Goal: Navigation & Orientation: Find specific page/section

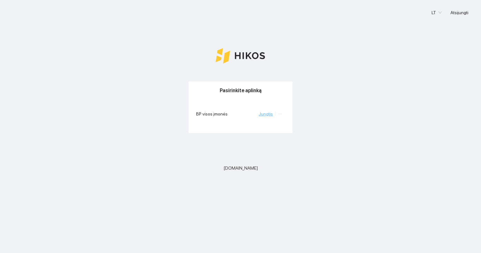
click at [268, 113] on link "Jungtis" at bounding box center [266, 113] width 14 height 5
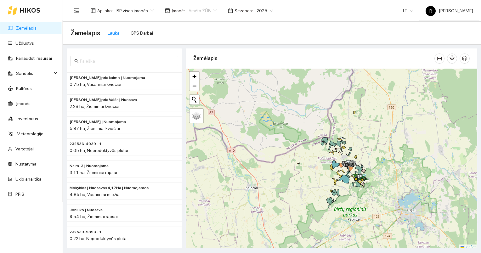
click at [211, 9] on span "Arsėta ŽŪB" at bounding box center [202, 10] width 28 height 9
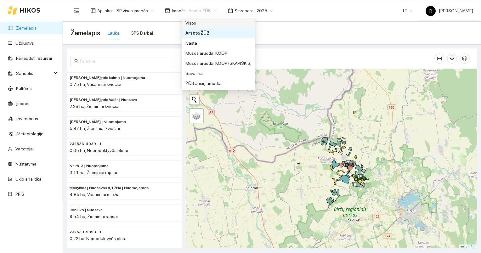
click at [194, 23] on div "Visos" at bounding box center [218, 23] width 66 height 7
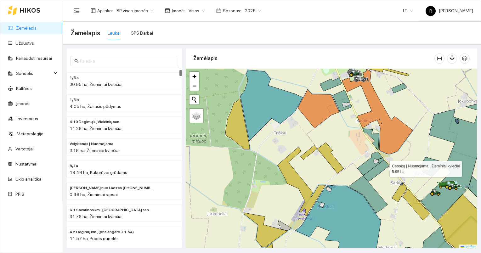
scroll to position [2, 0]
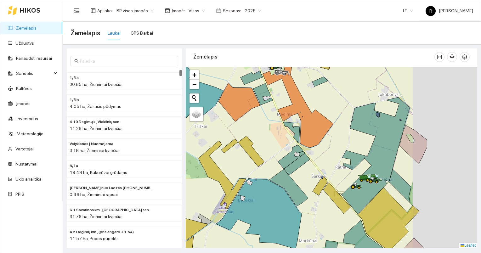
drag, startPoint x: 384, startPoint y: 167, endPoint x: 299, endPoint y: 162, distance: 85.4
click at [299, 162] on icon at bounding box center [297, 164] width 26 height 22
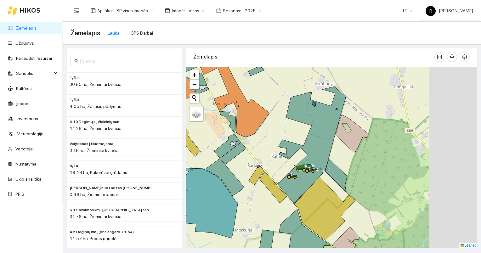
drag, startPoint x: 339, startPoint y: 172, endPoint x: 301, endPoint y: 169, distance: 37.6
click at [301, 169] on icon at bounding box center [301, 169] width 11 height 3
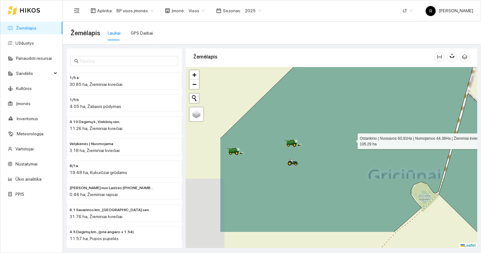
drag, startPoint x: 287, startPoint y: 174, endPoint x: 345, endPoint y: 142, distance: 66.5
click at [352, 139] on icon at bounding box center [353, 123] width 267 height 218
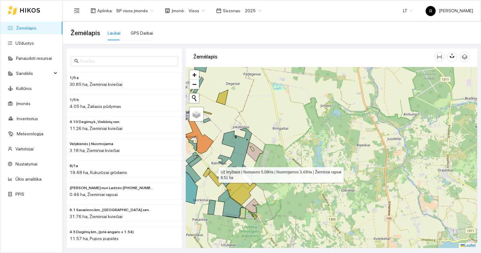
drag, startPoint x: 208, startPoint y: 176, endPoint x: 257, endPoint y: 159, distance: 51.6
click at [222, 171] on icon at bounding box center [215, 178] width 14 height 15
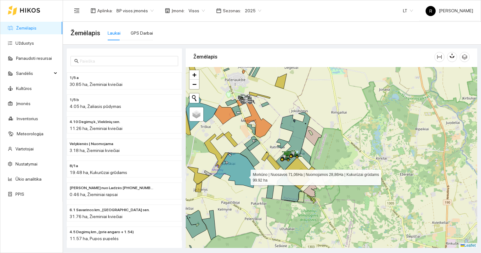
drag, startPoint x: 222, startPoint y: 176, endPoint x: 278, endPoint y: 171, distance: 56.3
click at [256, 171] on icon at bounding box center [234, 170] width 43 height 35
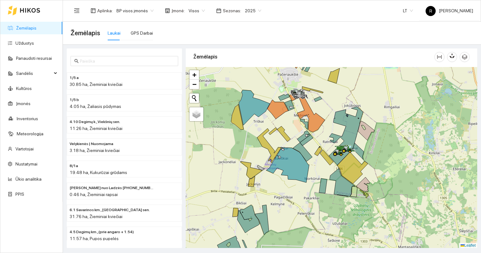
drag, startPoint x: 257, startPoint y: 185, endPoint x: 303, endPoint y: 180, distance: 46.5
click at [303, 180] on div at bounding box center [331, 157] width 291 height 181
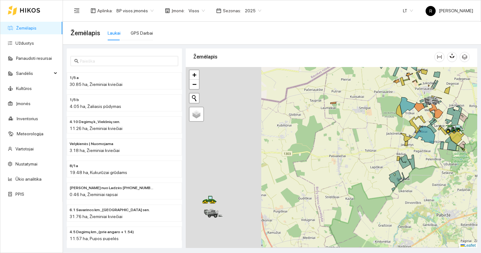
drag, startPoint x: 285, startPoint y: 174, endPoint x: 392, endPoint y: 139, distance: 112.7
click at [392, 139] on div at bounding box center [331, 157] width 291 height 181
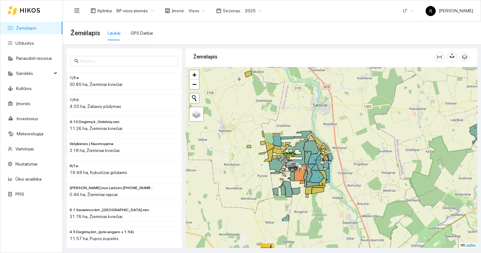
drag, startPoint x: 288, startPoint y: 167, endPoint x: 344, endPoint y: 135, distance: 64.2
click at [363, 121] on div at bounding box center [331, 157] width 291 height 181
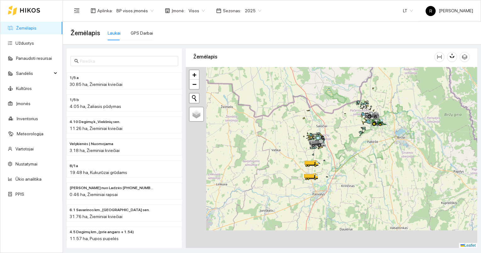
drag, startPoint x: 268, startPoint y: 166, endPoint x: 305, endPoint y: 140, distance: 44.8
click at [316, 136] on div at bounding box center [331, 157] width 291 height 181
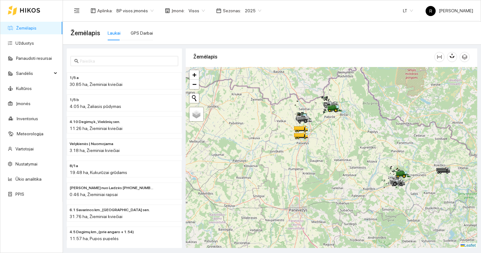
drag, startPoint x: 253, startPoint y: 161, endPoint x: 178, endPoint y: 114, distance: 88.0
click at [178, 114] on div "1/5 a 30.85 ha, Žieminiai kviečiai 1/5 b 4.05 ha, Žaliasis pūdymas 4.10 Degimų …" at bounding box center [270, 146] width 418 height 203
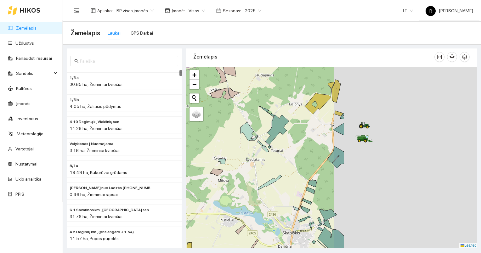
drag, startPoint x: 414, startPoint y: 162, endPoint x: 215, endPoint y: 156, distance: 198.9
click at [214, 157] on div at bounding box center [331, 157] width 291 height 181
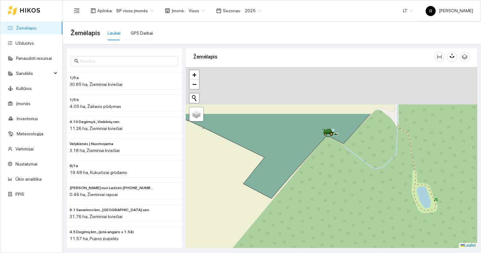
drag, startPoint x: 319, startPoint y: 97, endPoint x: 331, endPoint y: 161, distance: 65.4
click at [331, 161] on div at bounding box center [331, 157] width 291 height 181
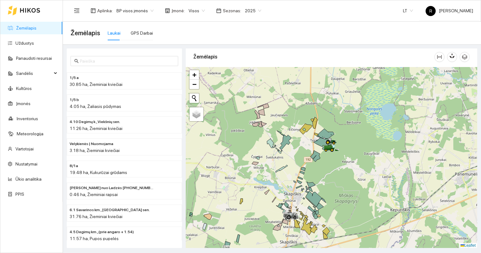
drag, startPoint x: 313, startPoint y: 182, endPoint x: 331, endPoint y: 146, distance: 39.5
click at [328, 150] on div at bounding box center [331, 157] width 291 height 181
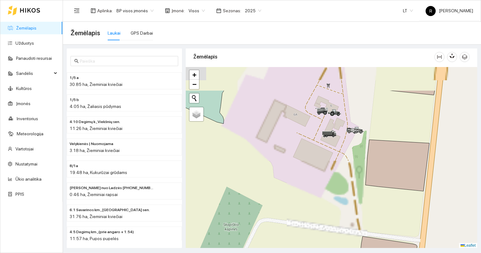
drag, startPoint x: 328, startPoint y: 119, endPoint x: 321, endPoint y: 165, distance: 46.4
click at [321, 165] on div at bounding box center [331, 157] width 291 height 181
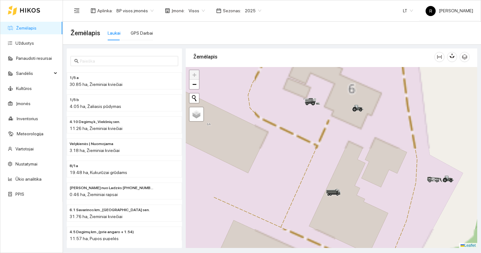
drag, startPoint x: 316, startPoint y: 113, endPoint x: 332, endPoint y: 174, distance: 63.6
click at [332, 174] on div at bounding box center [331, 157] width 291 height 181
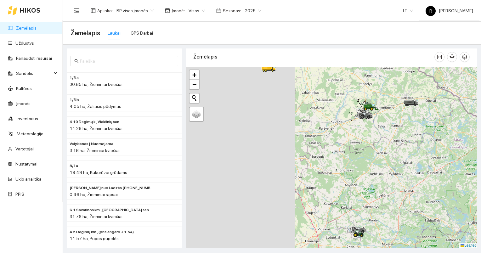
drag, startPoint x: 226, startPoint y: 138, endPoint x: 316, endPoint y: 120, distance: 91.6
click at [350, 111] on div at bounding box center [331, 157] width 291 height 181
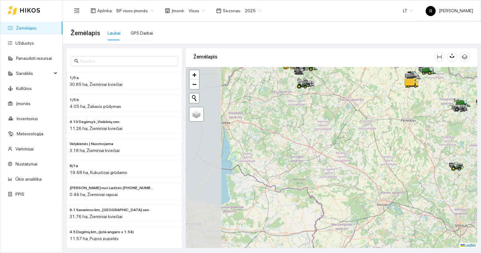
drag, startPoint x: 278, startPoint y: 129, endPoint x: 389, endPoint y: 130, distance: 111.4
click at [390, 129] on div at bounding box center [331, 157] width 291 height 181
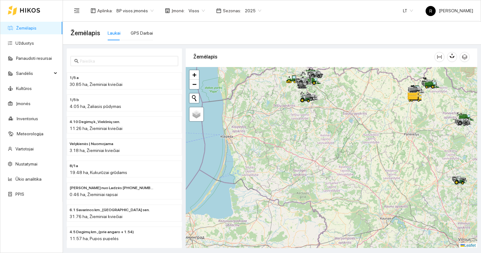
drag, startPoint x: 311, startPoint y: 118, endPoint x: 337, endPoint y: 173, distance: 60.7
click at [337, 173] on div at bounding box center [331, 157] width 291 height 181
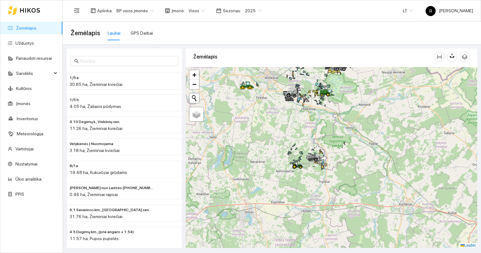
drag, startPoint x: 288, startPoint y: 116, endPoint x: 300, endPoint y: 204, distance: 88.6
click at [300, 204] on div at bounding box center [331, 157] width 291 height 181
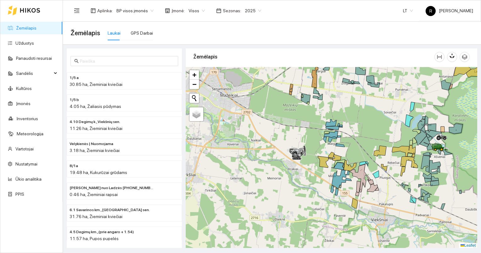
drag, startPoint x: 362, startPoint y: 159, endPoint x: 259, endPoint y: 177, distance: 103.9
click at [259, 177] on div at bounding box center [331, 157] width 291 height 181
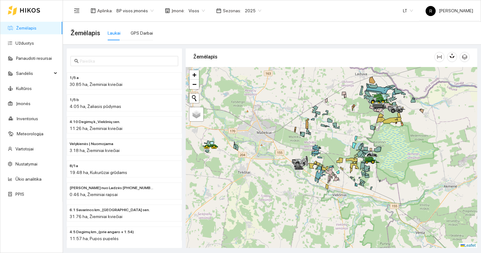
drag, startPoint x: 354, startPoint y: 134, endPoint x: 297, endPoint y: 201, distance: 88.2
click at [296, 202] on div at bounding box center [331, 157] width 291 height 181
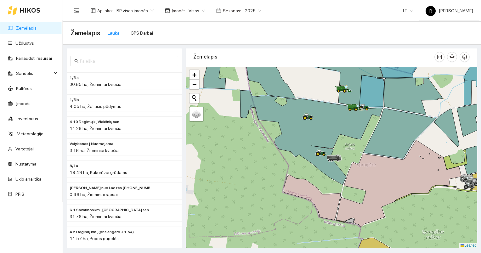
drag, startPoint x: 358, startPoint y: 128, endPoint x: 349, endPoint y: 180, distance: 52.7
click at [351, 184] on div at bounding box center [331, 157] width 291 height 181
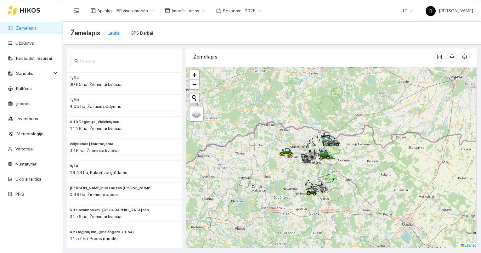
drag, startPoint x: 375, startPoint y: 212, endPoint x: 331, endPoint y: 161, distance: 67.2
click at [332, 163] on div at bounding box center [331, 157] width 291 height 181
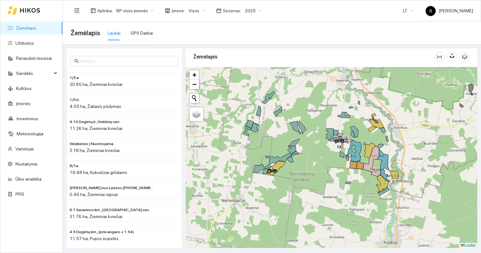
drag, startPoint x: 343, startPoint y: 145, endPoint x: 280, endPoint y: 200, distance: 83.8
click at [280, 200] on div at bounding box center [331, 157] width 291 height 181
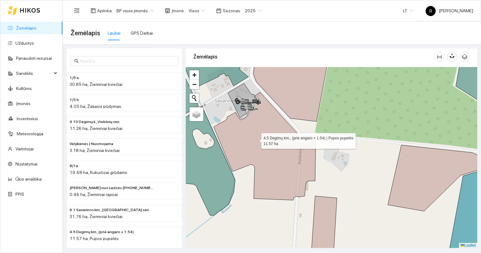
drag, startPoint x: 254, startPoint y: 136, endPoint x: 300, endPoint y: 196, distance: 75.8
click at [300, 196] on icon at bounding box center [265, 146] width 102 height 108
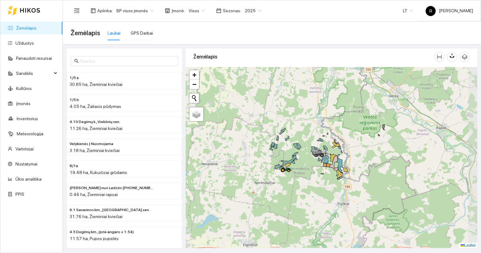
drag, startPoint x: 401, startPoint y: 197, endPoint x: 341, endPoint y: 156, distance: 72.2
click at [341, 156] on div at bounding box center [331, 157] width 291 height 181
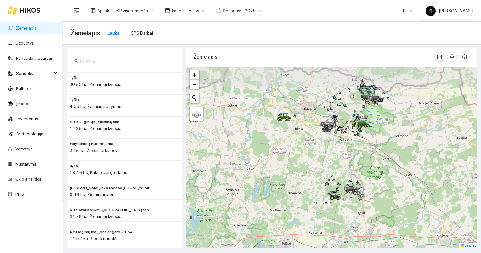
drag, startPoint x: 395, startPoint y: 167, endPoint x: 394, endPoint y: 201, distance: 33.4
click at [395, 202] on div at bounding box center [331, 157] width 291 height 181
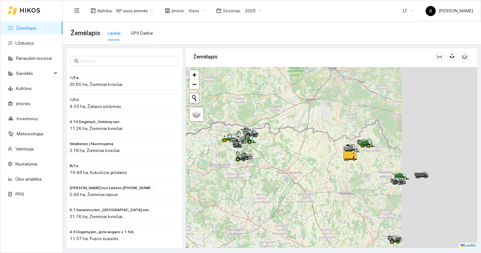
drag, startPoint x: 445, startPoint y: 172, endPoint x: 255, endPoint y: 137, distance: 192.4
click at [256, 137] on div at bounding box center [331, 157] width 291 height 181
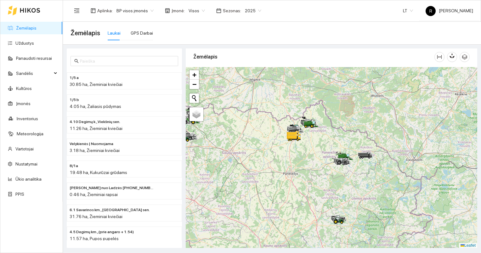
drag, startPoint x: 381, startPoint y: 169, endPoint x: 355, endPoint y: 131, distance: 46.3
click at [358, 152] on icon at bounding box center [365, 155] width 14 height 7
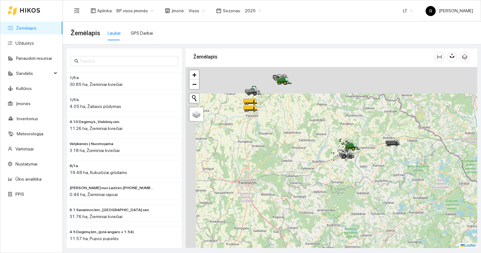
drag, startPoint x: 334, startPoint y: 113, endPoint x: 365, endPoint y: 178, distance: 72.1
click at [367, 179] on div at bounding box center [331, 157] width 291 height 181
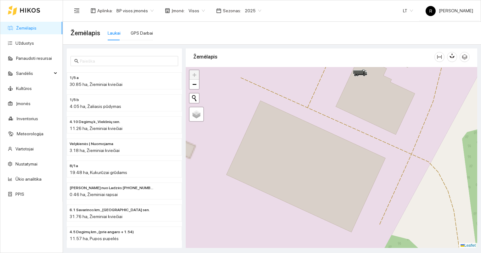
drag, startPoint x: 330, startPoint y: 117, endPoint x: 346, endPoint y: 263, distance: 146.9
click at [346, 253] on html "Žemėlapis Užduotys Panaudoti resursai Sandėlis Kultūros Įmonės Inventorius Mete…" at bounding box center [240, 126] width 481 height 253
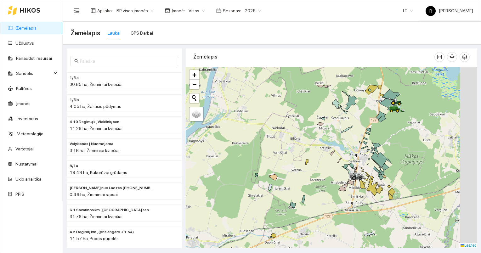
drag, startPoint x: 379, startPoint y: 120, endPoint x: 351, endPoint y: 160, distance: 48.4
click at [362, 144] on icon at bounding box center [364, 143] width 5 height 4
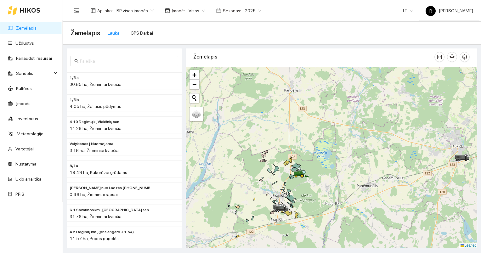
drag, startPoint x: 345, startPoint y: 148, endPoint x: 341, endPoint y: 159, distance: 11.6
click at [323, 173] on div at bounding box center [331, 157] width 291 height 181
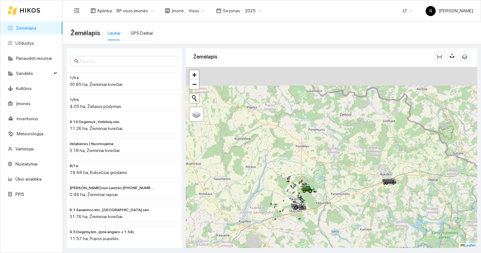
drag, startPoint x: 378, startPoint y: 144, endPoint x: 349, endPoint y: 179, distance: 44.5
click at [349, 179] on div at bounding box center [331, 157] width 291 height 181
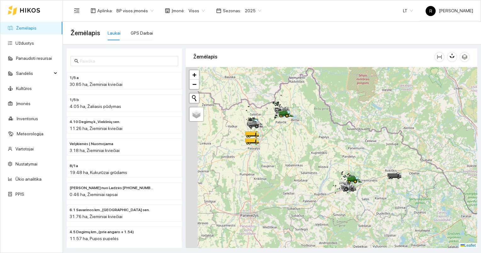
drag, startPoint x: 312, startPoint y: 154, endPoint x: 363, endPoint y: 163, distance: 51.0
click at [363, 163] on div at bounding box center [331, 157] width 291 height 181
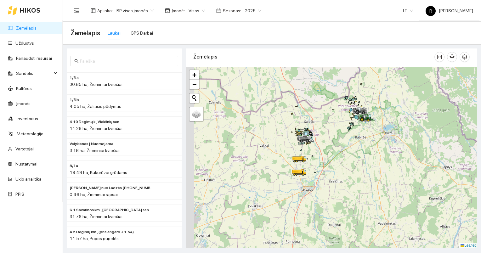
drag, startPoint x: 308, startPoint y: 136, endPoint x: 349, endPoint y: 170, distance: 52.7
click at [349, 170] on div at bounding box center [331, 157] width 291 height 181
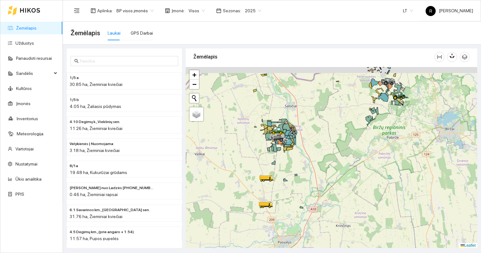
drag, startPoint x: 326, startPoint y: 142, endPoint x: 329, endPoint y: 171, distance: 29.5
click at [329, 171] on div at bounding box center [331, 157] width 291 height 181
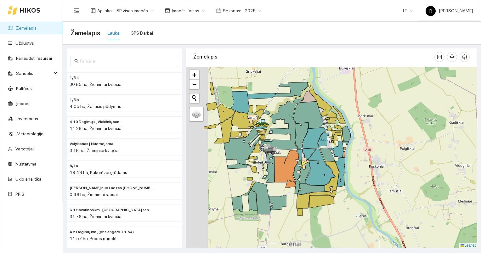
drag, startPoint x: 312, startPoint y: 180, endPoint x: 328, endPoint y: 182, distance: 16.6
click at [329, 182] on icon at bounding box center [320, 173] width 29 height 25
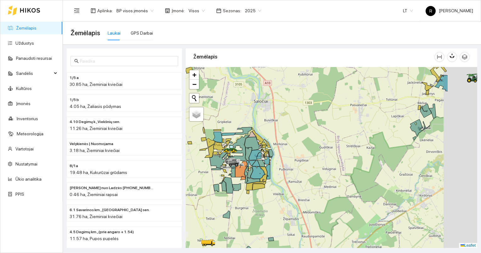
drag, startPoint x: 336, startPoint y: 172, endPoint x: 275, endPoint y: 174, distance: 60.4
click at [275, 174] on div at bounding box center [331, 157] width 291 height 181
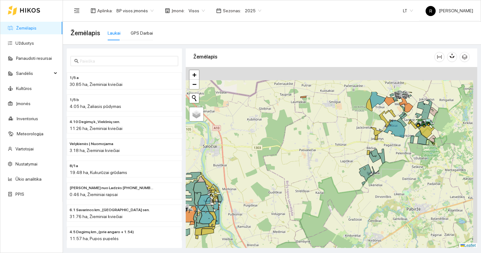
drag, startPoint x: 372, startPoint y: 162, endPoint x: 289, endPoint y: 224, distance: 103.1
click at [289, 224] on div at bounding box center [331, 157] width 291 height 181
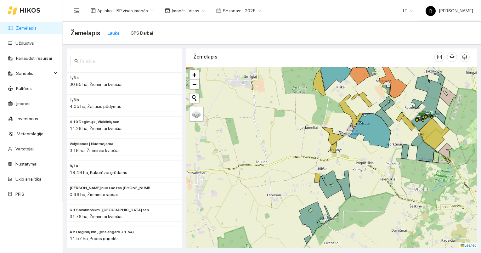
drag, startPoint x: 391, startPoint y: 166, endPoint x: 293, endPoint y: 215, distance: 109.6
click at [293, 215] on div at bounding box center [331, 157] width 291 height 181
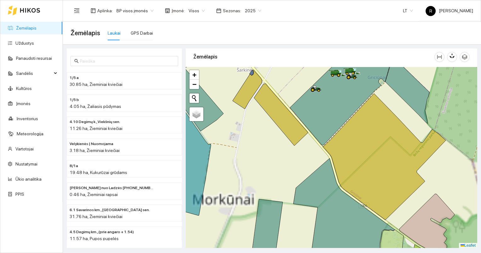
drag, startPoint x: 322, startPoint y: 156, endPoint x: 286, endPoint y: 244, distance: 95.7
click at [287, 244] on div at bounding box center [331, 157] width 291 height 181
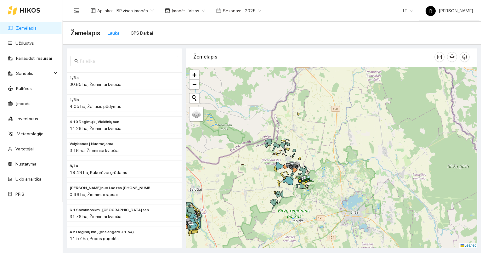
drag, startPoint x: 268, startPoint y: 195, endPoint x: 368, endPoint y: 126, distance: 121.1
click at [360, 128] on div at bounding box center [331, 157] width 291 height 181
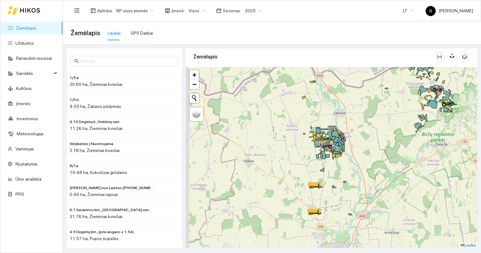
drag, startPoint x: 287, startPoint y: 162, endPoint x: 319, endPoint y: 159, distance: 32.0
click at [319, 159] on div at bounding box center [331, 157] width 291 height 181
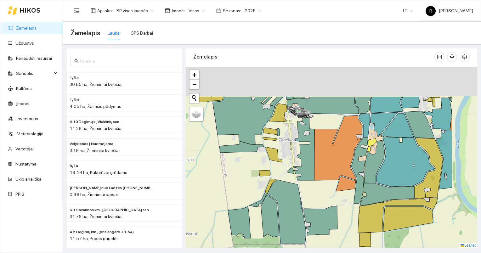
drag, startPoint x: 369, startPoint y: 131, endPoint x: 289, endPoint y: 201, distance: 106.1
click at [314, 180] on icon at bounding box center [338, 147] width 48 height 65
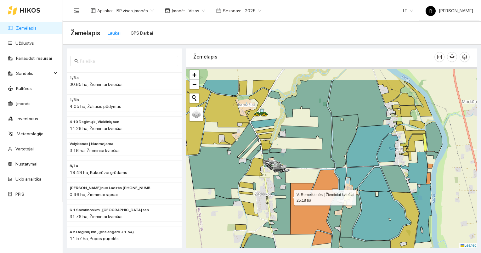
drag, startPoint x: 286, startPoint y: 156, endPoint x: 295, endPoint y: 225, distance: 69.5
click at [290, 225] on icon at bounding box center [280, 201] width 21 height 66
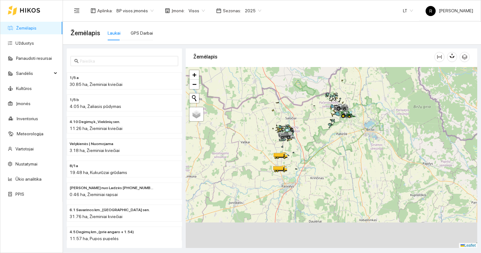
drag, startPoint x: 300, startPoint y: 222, endPoint x: 290, endPoint y: 147, distance: 76.1
click at [298, 138] on div at bounding box center [331, 157] width 291 height 181
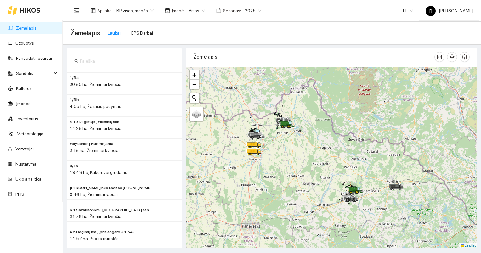
drag, startPoint x: 315, startPoint y: 220, endPoint x: 228, endPoint y: 157, distance: 107.2
click at [228, 157] on div at bounding box center [331, 157] width 291 height 181
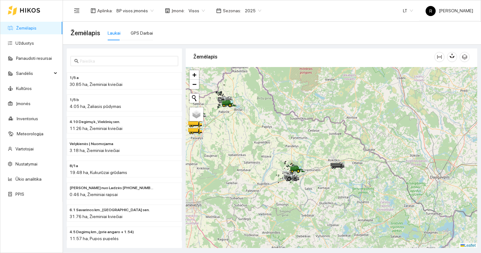
drag, startPoint x: 288, startPoint y: 172, endPoint x: 297, endPoint y: 193, distance: 22.4
click at [297, 193] on div at bounding box center [331, 157] width 291 height 181
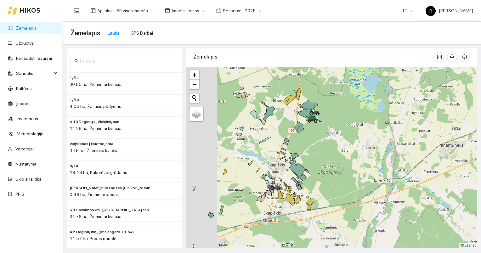
drag, startPoint x: 284, startPoint y: 149, endPoint x: 366, endPoint y: 203, distance: 98.1
click at [362, 206] on div at bounding box center [331, 157] width 291 height 181
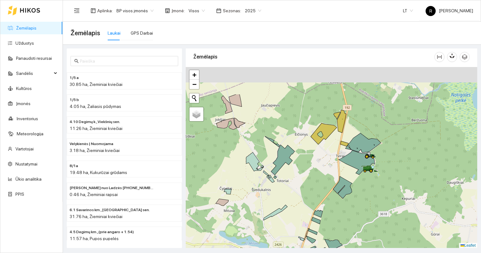
drag, startPoint x: 447, startPoint y: 128, endPoint x: 407, endPoint y: 174, distance: 61.3
click at [407, 174] on div at bounding box center [331, 157] width 291 height 181
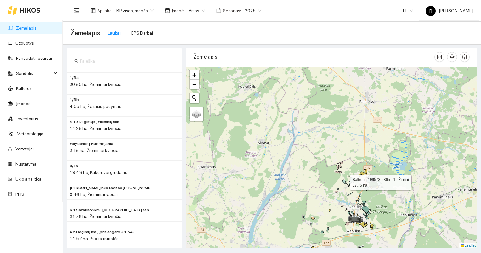
drag, startPoint x: 333, startPoint y: 164, endPoint x: 345, endPoint y: 180, distance: 20.2
click at [345, 180] on icon at bounding box center [344, 181] width 4 height 4
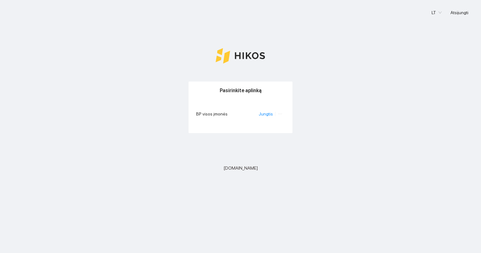
click at [277, 115] on li at bounding box center [279, 113] width 9 height 7
click at [271, 114] on link "Jungtis" at bounding box center [266, 113] width 14 height 5
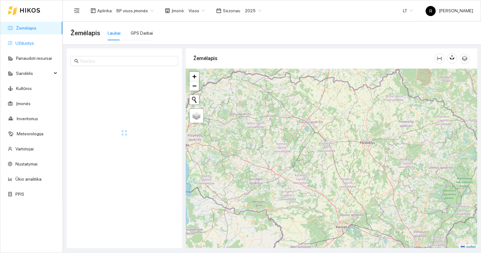
click at [28, 42] on link "Užduotys" at bounding box center [24, 43] width 19 height 5
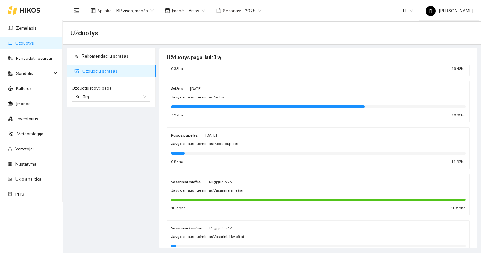
scroll to position [157, 0]
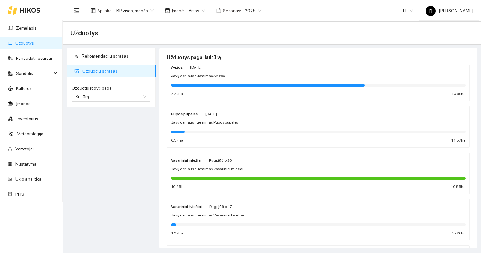
click at [190, 159] on strong "Vasariniai miežiai" at bounding box center [186, 160] width 31 height 4
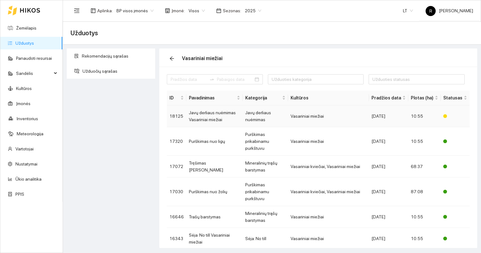
click at [254, 118] on td "Javų derliaus nuėmimas" at bounding box center [265, 116] width 45 height 22
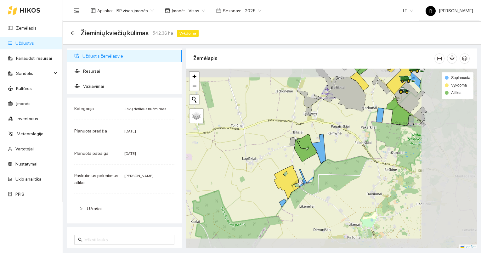
scroll to position [2, 0]
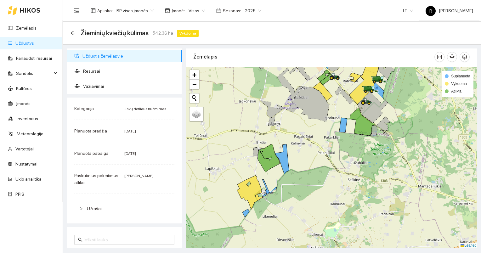
drag, startPoint x: 349, startPoint y: 143, endPoint x: 312, endPoint y: 155, distance: 38.6
click at [312, 155] on div at bounding box center [331, 157] width 291 height 181
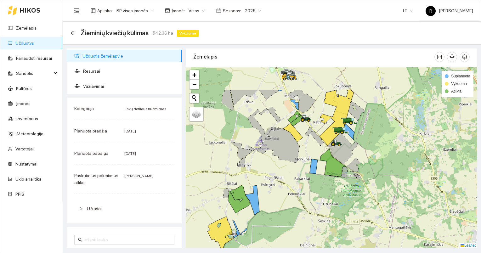
drag, startPoint x: 343, startPoint y: 139, endPoint x: 311, endPoint y: 185, distance: 56.2
click at [310, 185] on div at bounding box center [331, 157] width 291 height 181
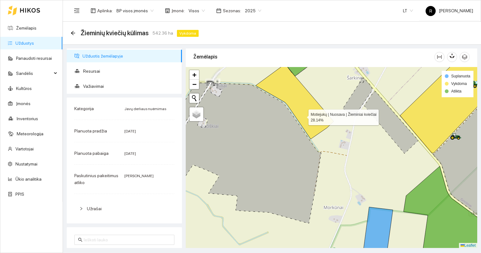
click at [303, 115] on icon at bounding box center [294, 101] width 78 height 75
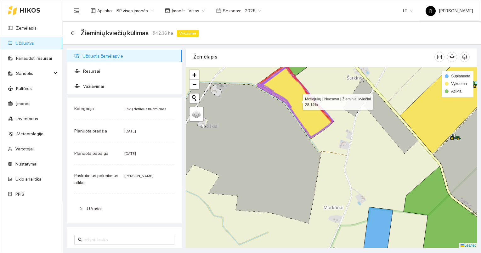
click at [303, 115] on icon at bounding box center [294, 101] width 78 height 75
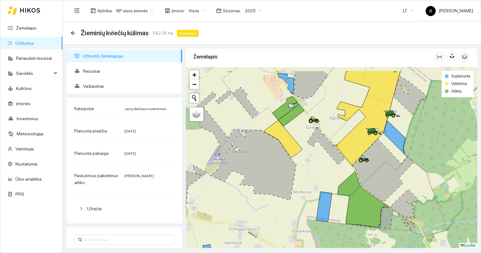
drag, startPoint x: 335, startPoint y: 132, endPoint x: 318, endPoint y: 150, distance: 24.9
click at [316, 155] on div at bounding box center [331, 157] width 291 height 181
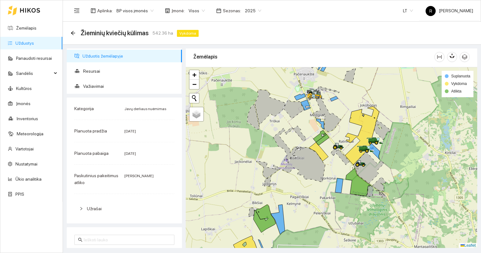
drag, startPoint x: 385, startPoint y: 156, endPoint x: 383, endPoint y: 170, distance: 13.5
click at [383, 170] on div at bounding box center [331, 157] width 291 height 181
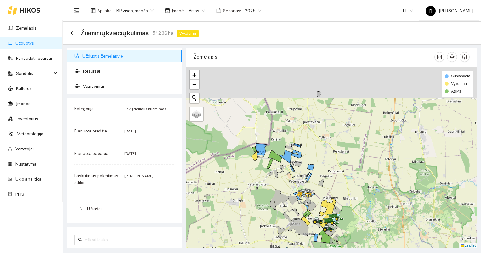
drag, startPoint x: 280, startPoint y: 153, endPoint x: 277, endPoint y: 195, distance: 42.3
click at [277, 195] on div at bounding box center [331, 157] width 291 height 181
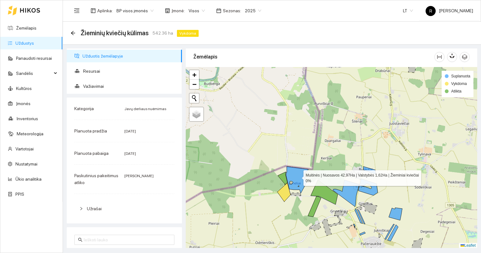
click at [298, 176] on icon at bounding box center [297, 179] width 23 height 27
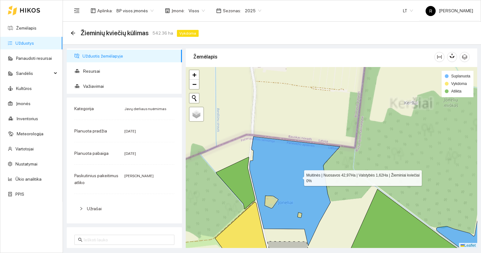
click at [299, 176] on icon at bounding box center [295, 191] width 90 height 109
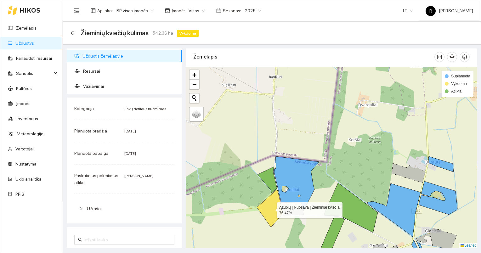
click at [273, 206] on icon at bounding box center [270, 208] width 26 height 38
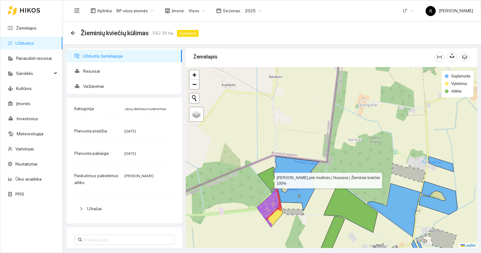
click at [272, 180] on icon at bounding box center [267, 180] width 20 height 26
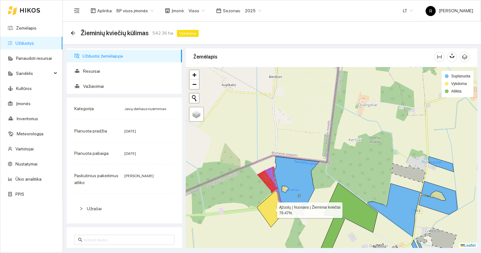
click at [277, 202] on icon at bounding box center [270, 208] width 26 height 38
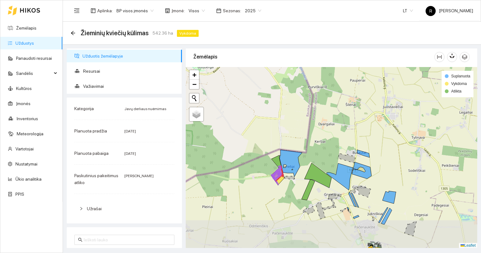
drag, startPoint x: 349, startPoint y: 212, endPoint x: 298, endPoint y: 176, distance: 62.3
click at [298, 176] on div at bounding box center [331, 157] width 291 height 181
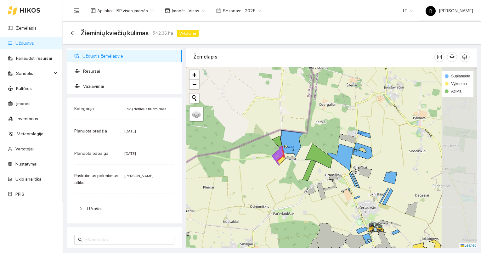
drag, startPoint x: 412, startPoint y: 191, endPoint x: 367, endPoint y: 178, distance: 46.4
click at [367, 178] on div at bounding box center [331, 157] width 291 height 181
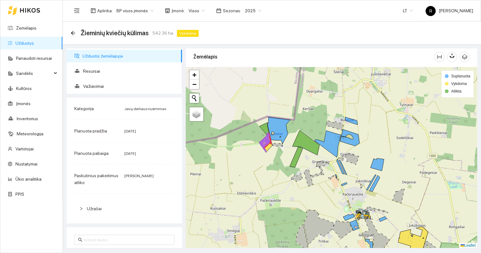
drag, startPoint x: 400, startPoint y: 194, endPoint x: 392, endPoint y: 180, distance: 16.3
click at [392, 180] on div at bounding box center [331, 157] width 291 height 181
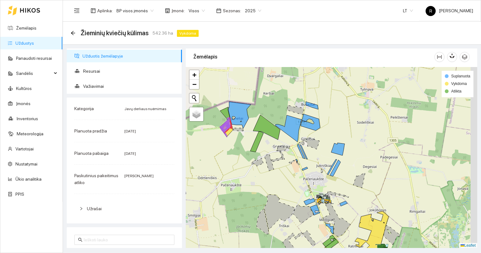
drag, startPoint x: 373, startPoint y: 145, endPoint x: 354, endPoint y: 158, distance: 22.3
click at [354, 158] on div at bounding box center [331, 157] width 291 height 181
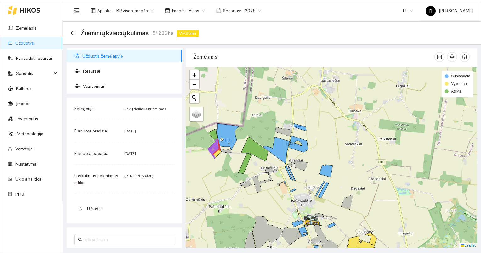
drag, startPoint x: 317, startPoint y: 126, endPoint x: 312, endPoint y: 154, distance: 28.5
click at [312, 154] on div at bounding box center [331, 157] width 291 height 181
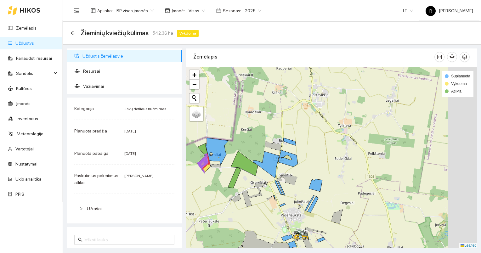
drag, startPoint x: 399, startPoint y: 173, endPoint x: 294, endPoint y: 142, distance: 109.4
click at [301, 143] on div at bounding box center [331, 157] width 291 height 181
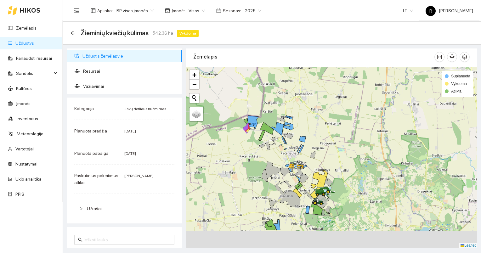
drag, startPoint x: 388, startPoint y: 206, endPoint x: 340, endPoint y: 135, distance: 86.1
click at [342, 139] on div at bounding box center [331, 157] width 291 height 181
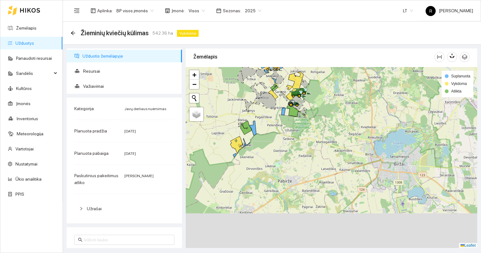
drag, startPoint x: 346, startPoint y: 155, endPoint x: 352, endPoint y: 127, distance: 28.9
click at [350, 130] on div at bounding box center [331, 157] width 291 height 181
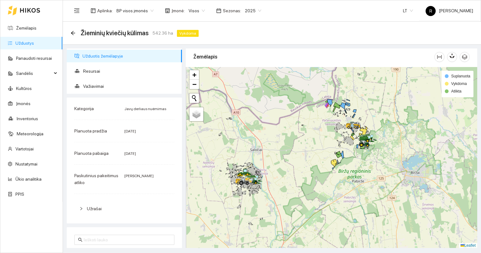
drag, startPoint x: 293, startPoint y: 174, endPoint x: 352, endPoint y: 193, distance: 61.5
click at [353, 195] on div at bounding box center [331, 157] width 291 height 181
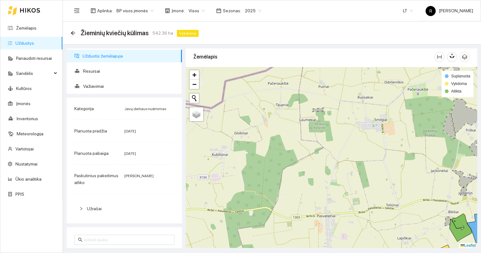
drag, startPoint x: 317, startPoint y: 122, endPoint x: 310, endPoint y: 182, distance: 60.2
click at [310, 182] on div at bounding box center [331, 157] width 291 height 181
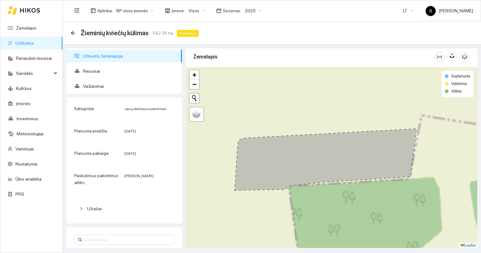
click at [311, 157] on icon at bounding box center [325, 160] width 182 height 62
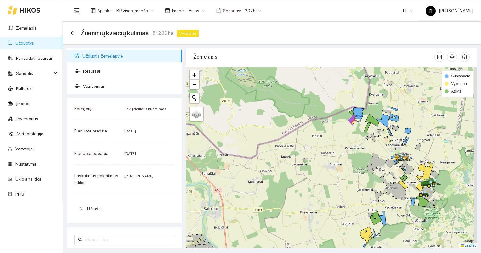
drag, startPoint x: 403, startPoint y: 169, endPoint x: 331, endPoint y: 158, distance: 72.5
click at [331, 158] on div at bounding box center [331, 157] width 291 height 181
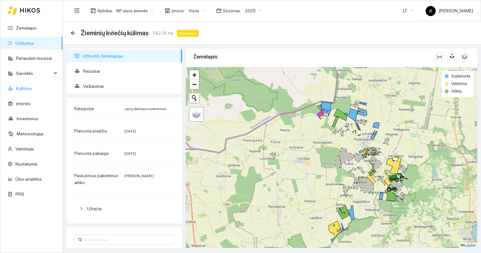
click at [26, 88] on link "Kultūros" at bounding box center [24, 88] width 16 height 5
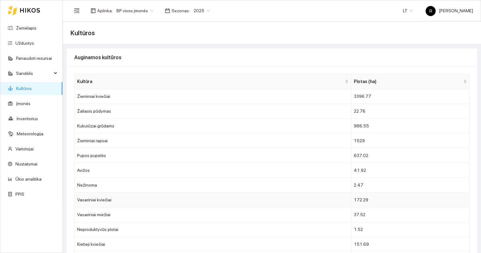
click at [107, 199] on td "Vasariniai kviečiai" at bounding box center [213, 200] width 277 height 15
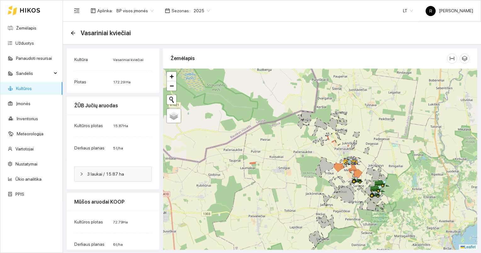
drag, startPoint x: 288, startPoint y: 183, endPoint x: 312, endPoint y: 218, distance: 42.8
click at [313, 221] on div at bounding box center [320, 159] width 314 height 181
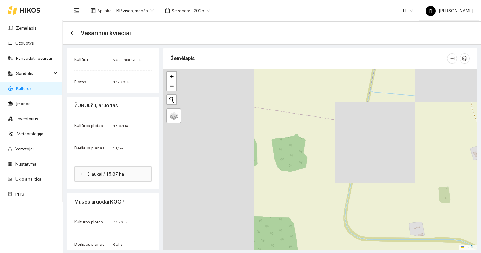
drag, startPoint x: 218, startPoint y: 162, endPoint x: 356, endPoint y: 190, distance: 141.0
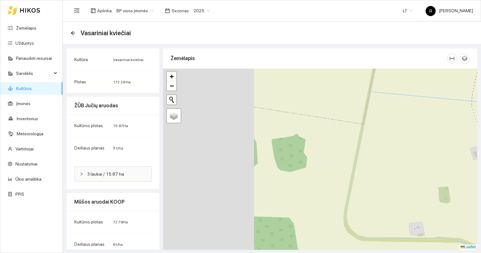
click at [356, 190] on div at bounding box center [320, 159] width 314 height 181
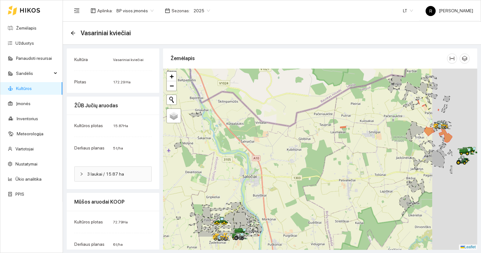
drag, startPoint x: 444, startPoint y: 182, endPoint x: 359, endPoint y: 137, distance: 96.3
click at [362, 138] on div at bounding box center [320, 159] width 314 height 181
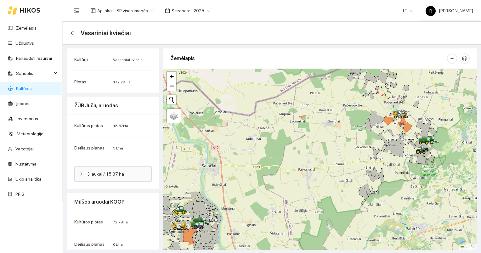
drag, startPoint x: 423, startPoint y: 158, endPoint x: 429, endPoint y: 185, distance: 28.3
click at [427, 164] on icon at bounding box center [420, 157] width 13 height 14
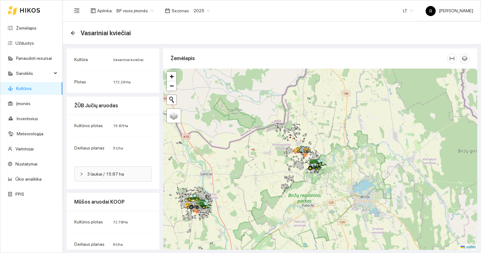
drag, startPoint x: 297, startPoint y: 147, endPoint x: 315, endPoint y: 205, distance: 61.1
click at [302, 161] on div at bounding box center [300, 154] width 4 height 16
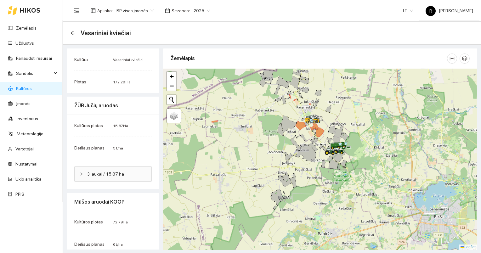
drag, startPoint x: 240, startPoint y: 188, endPoint x: 284, endPoint y: 164, distance: 49.7
click at [284, 165] on div at bounding box center [320, 159] width 314 height 181
click at [26, 88] on link "Kultūros" at bounding box center [24, 88] width 16 height 5
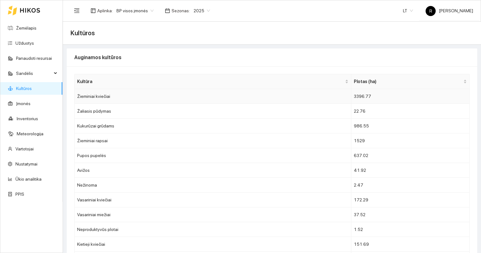
click at [102, 97] on td "Žieminiai kviečiai" at bounding box center [213, 96] width 277 height 15
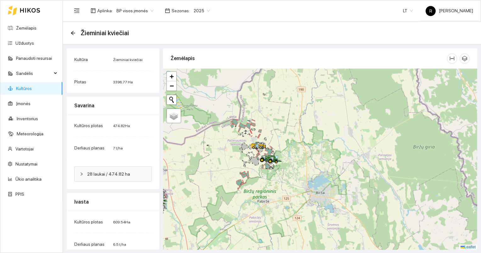
drag, startPoint x: 296, startPoint y: 190, endPoint x: 262, endPoint y: 183, distance: 35.2
click at [262, 183] on div at bounding box center [320, 159] width 314 height 181
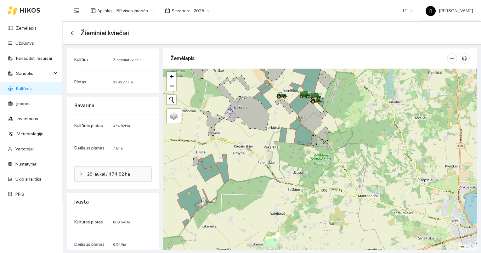
drag, startPoint x: 303, startPoint y: 159, endPoint x: 302, endPoint y: 210, distance: 51.0
click at [302, 210] on div at bounding box center [320, 159] width 314 height 181
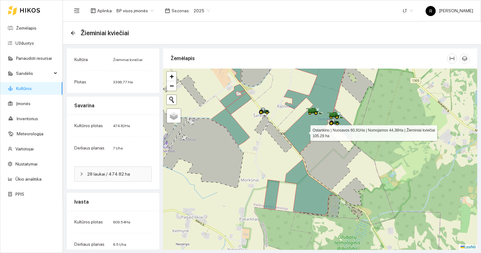
click at [305, 132] on icon at bounding box center [316, 101] width 67 height 103
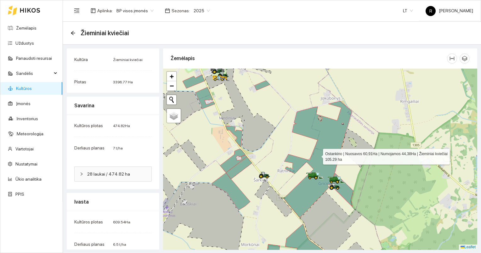
click at [323, 130] on icon at bounding box center [317, 159] width 68 height 116
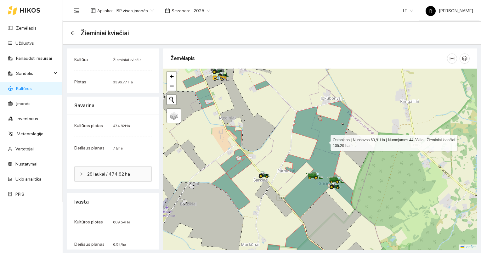
click at [325, 141] on icon at bounding box center [317, 159] width 68 height 116
